Goal: Navigation & Orientation: Find specific page/section

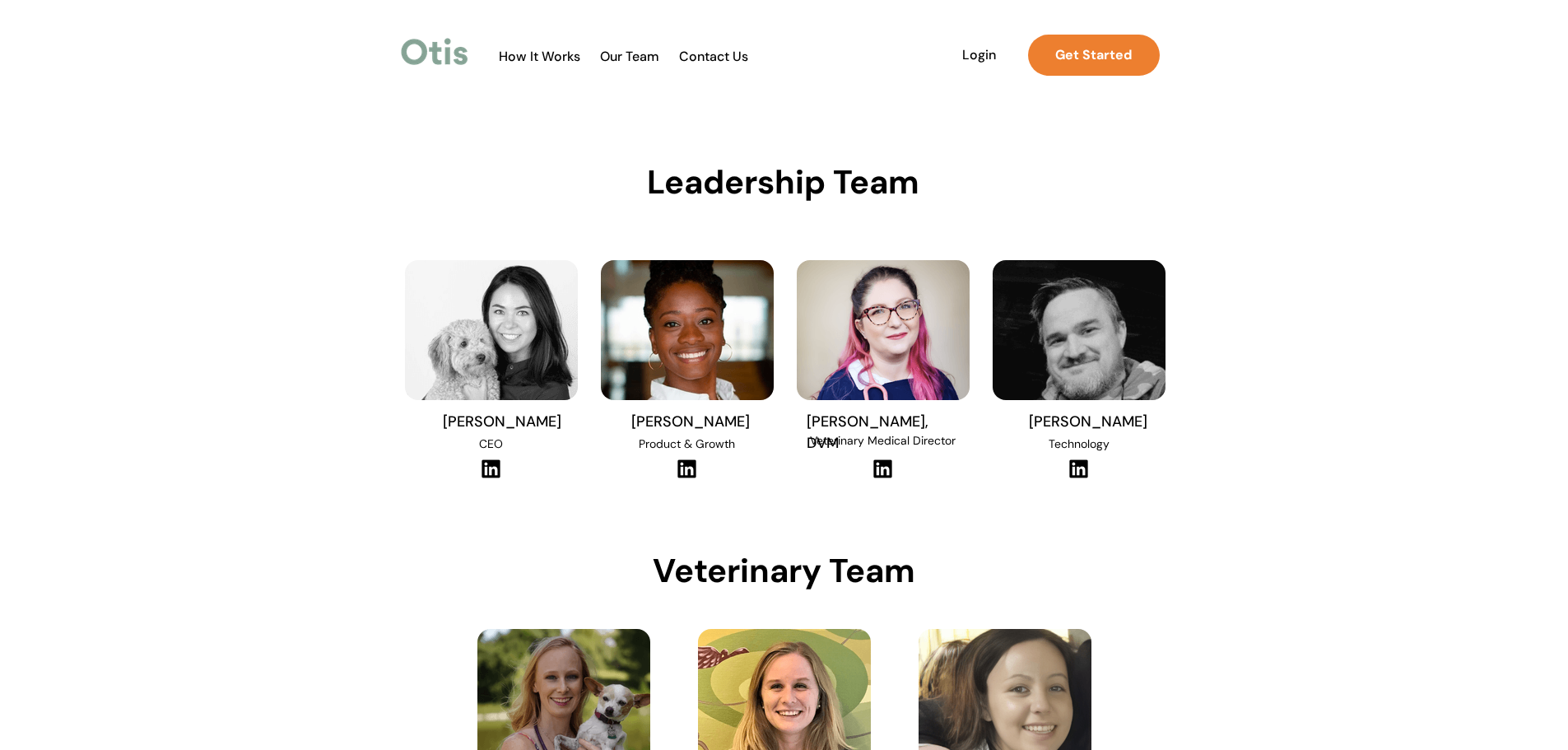
click at [513, 55] on span "How It Works" at bounding box center [539, 57] width 98 height 15
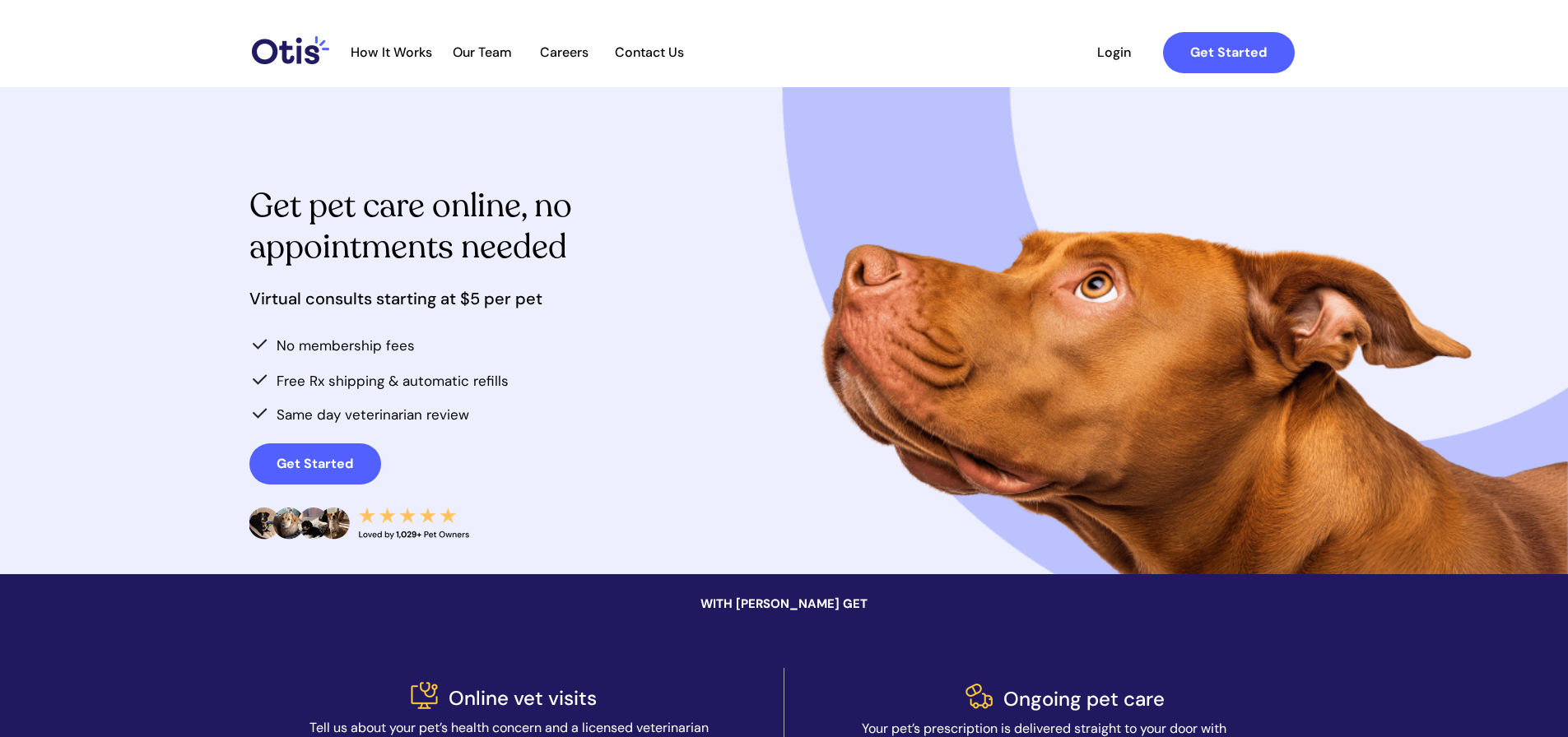
click at [472, 53] on span "Our Team" at bounding box center [482, 52] width 80 height 15
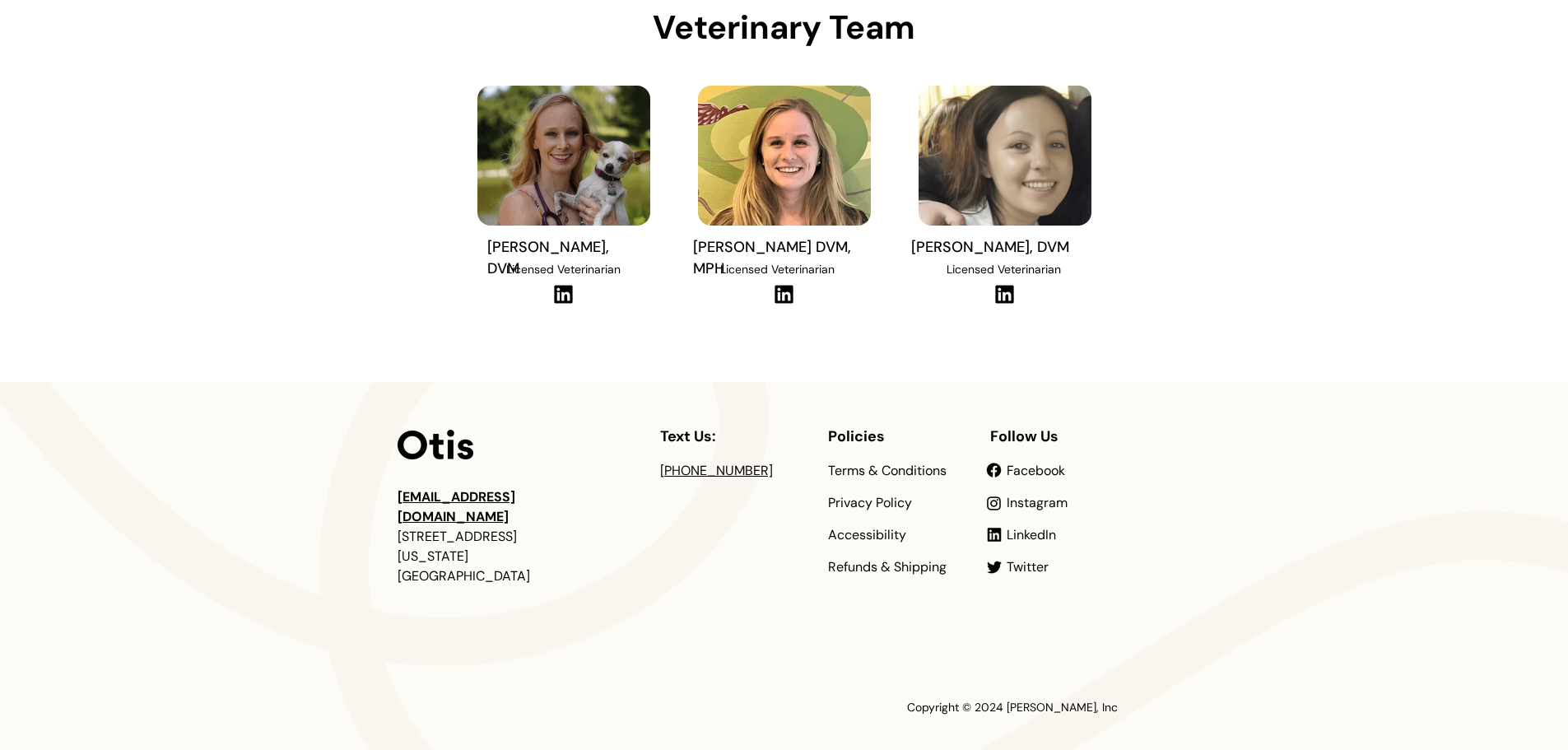
scroll to position [569, 0]
